Goal: Information Seeking & Learning: Find specific fact

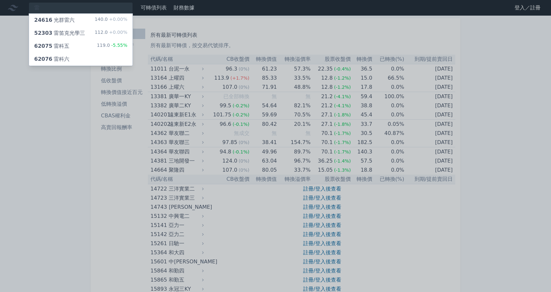
type input "雷"
click at [67, 56] on div "62076 雷科六" at bounding box center [81, 59] width 104 height 13
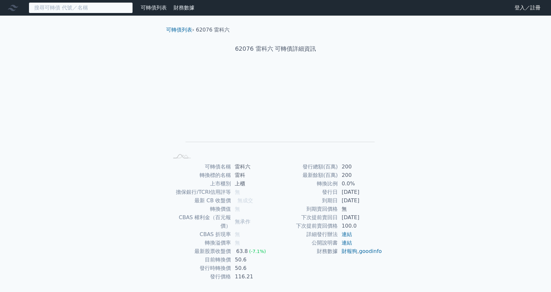
click at [77, 7] on input at bounding box center [81, 7] width 104 height 11
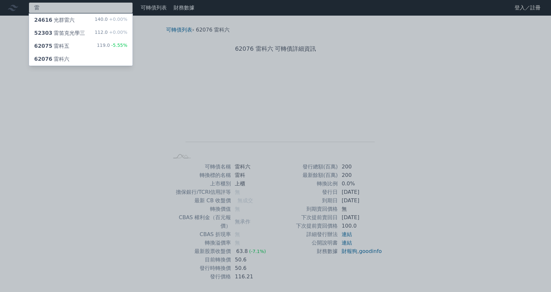
type input "雷"
click at [76, 46] on div "62075 雷科五 119.0 -5.55%" at bounding box center [81, 46] width 104 height 13
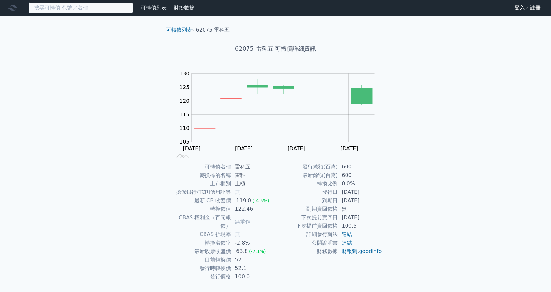
click at [68, 13] on input at bounding box center [81, 7] width 104 height 11
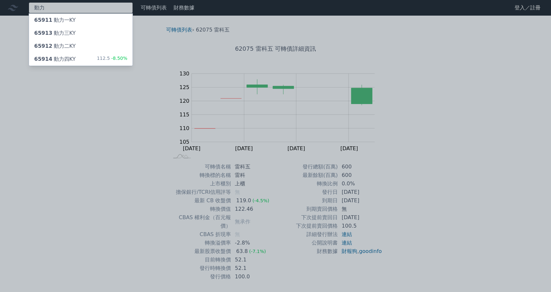
type input "動力"
click at [68, 59] on div "65914 動力[GEOGRAPHIC_DATA]" at bounding box center [54, 59] width 41 height 8
